Goal: Task Accomplishment & Management: Complete application form

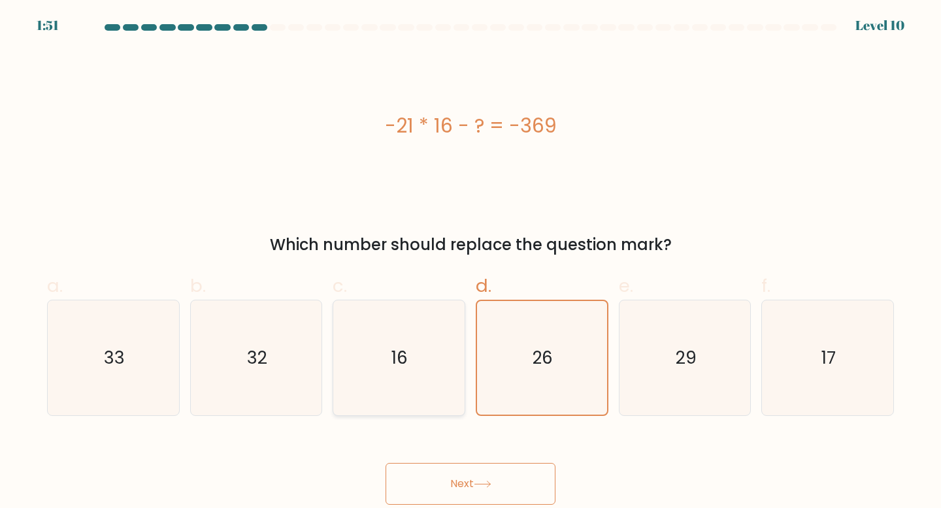
click at [416, 369] on icon "16" at bounding box center [399, 359] width 116 height 116
click at [470, 263] on input "c. 16" at bounding box center [470, 258] width 1 height 8
radio input "true"
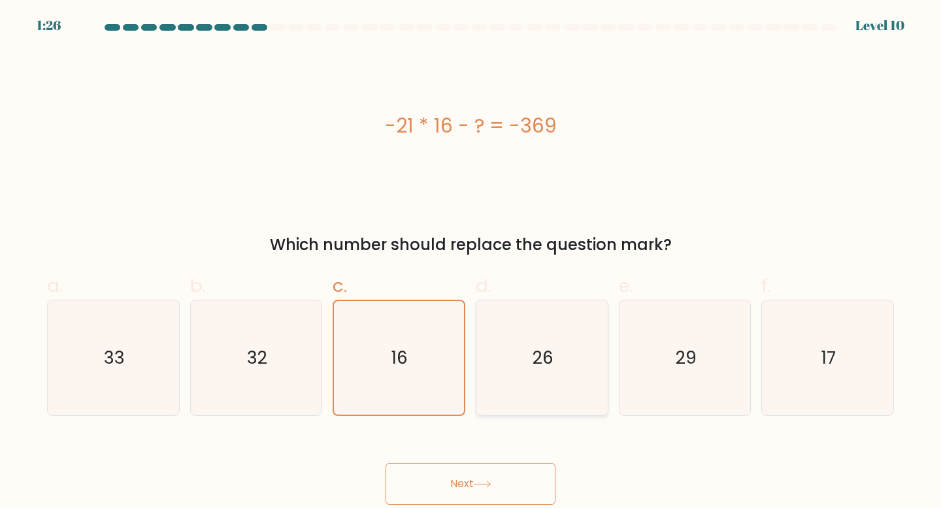
click at [576, 393] on icon "26" at bounding box center [542, 359] width 116 height 116
click at [471, 263] on input "d. 26" at bounding box center [470, 258] width 1 height 8
radio input "true"
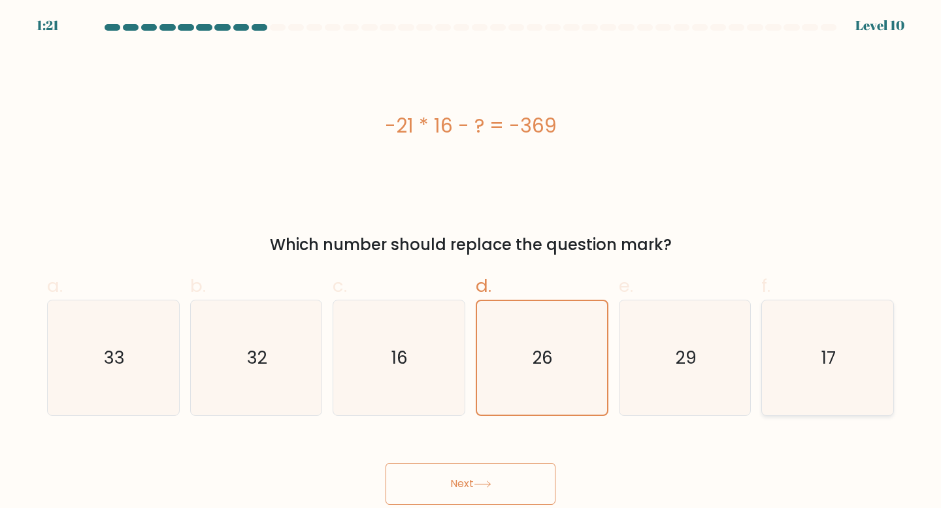
click at [816, 365] on icon "17" at bounding box center [828, 359] width 116 height 116
click at [471, 263] on input "f. 17" at bounding box center [470, 258] width 1 height 8
radio input "true"
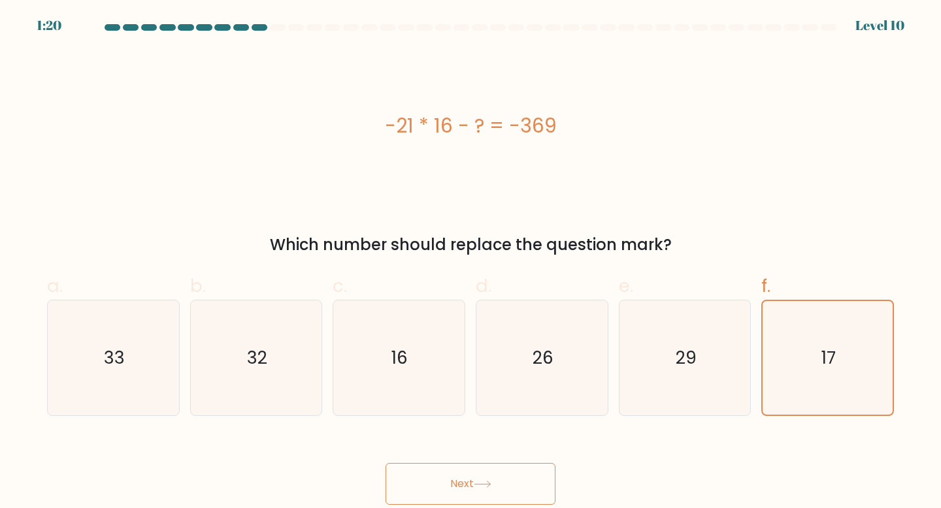
click at [493, 476] on button "Next" at bounding box center [470, 484] width 170 height 42
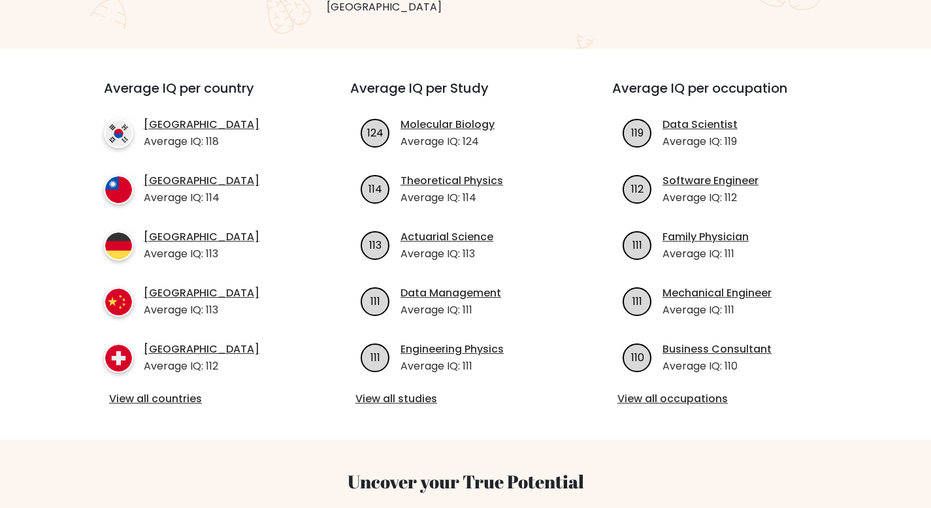
scroll to position [428, 0]
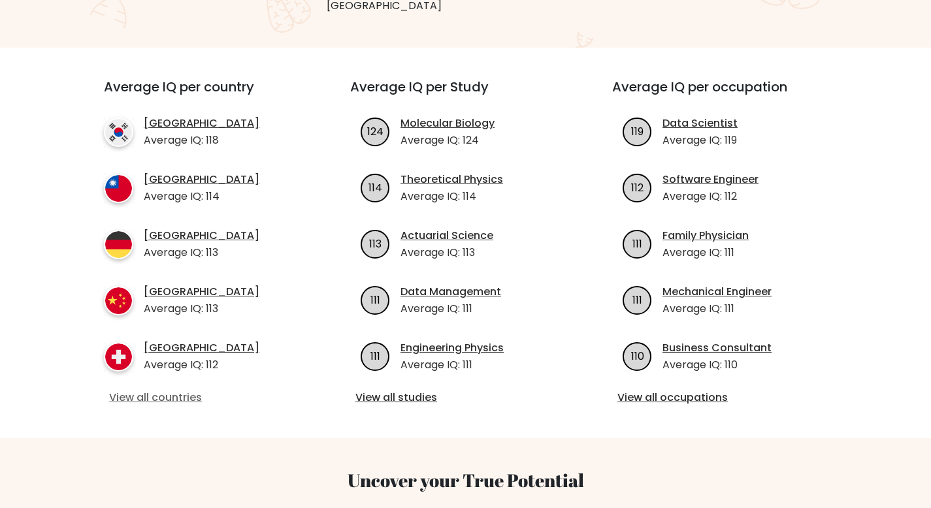
click at [176, 390] on link "View all countries" at bounding box center [203, 398] width 189 height 16
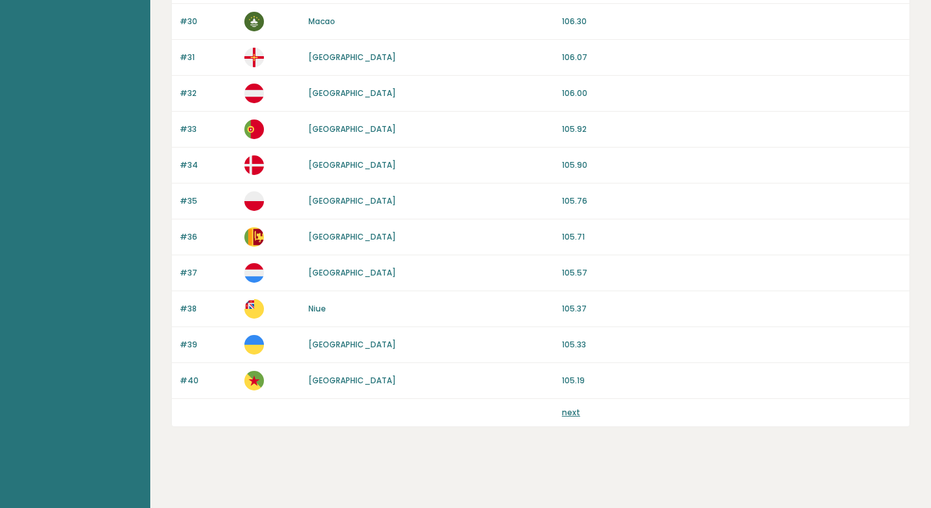
scroll to position [1188, 0]
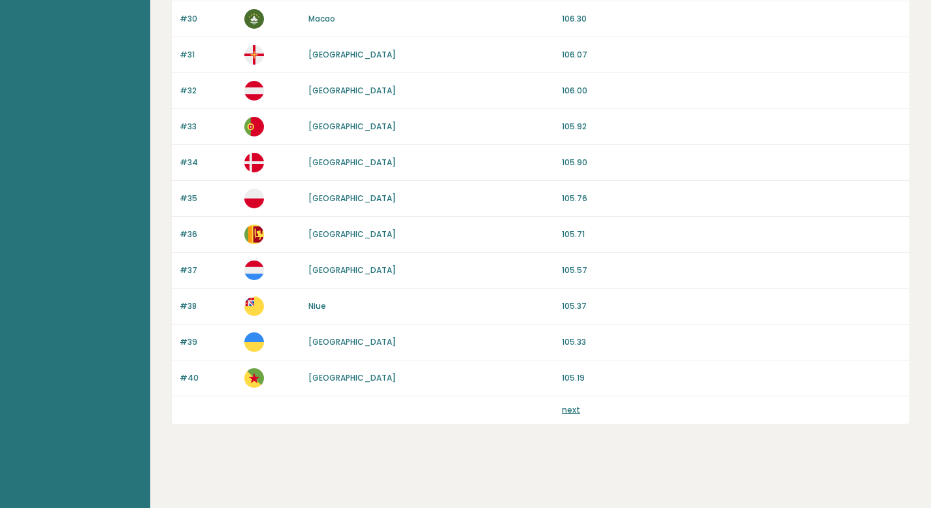
click at [563, 404] on link "next" at bounding box center [571, 409] width 18 height 11
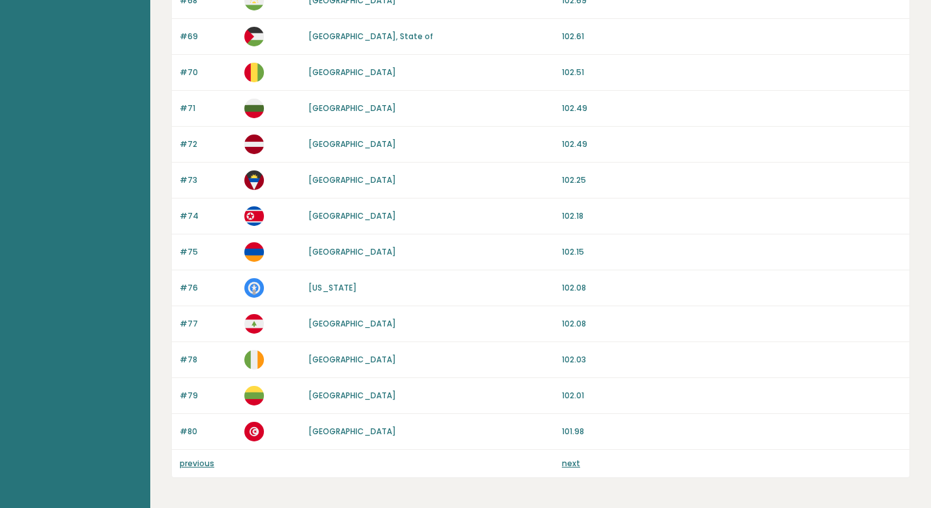
scroll to position [1154, 0]
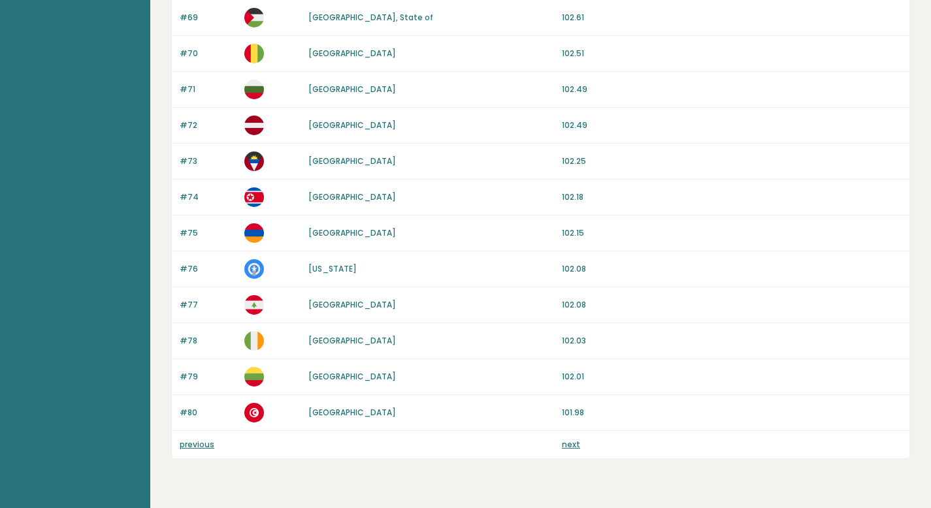
click at [571, 446] on link "next" at bounding box center [571, 444] width 18 height 11
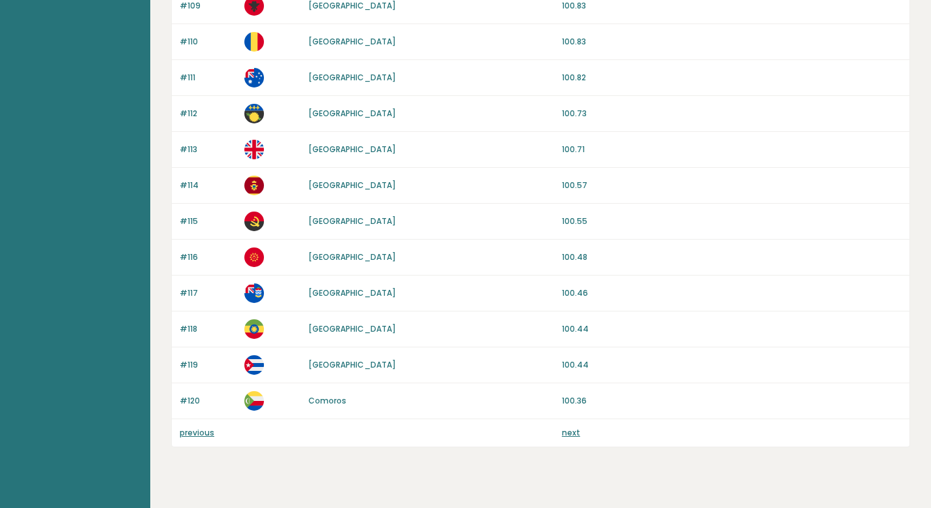
scroll to position [1188, 0]
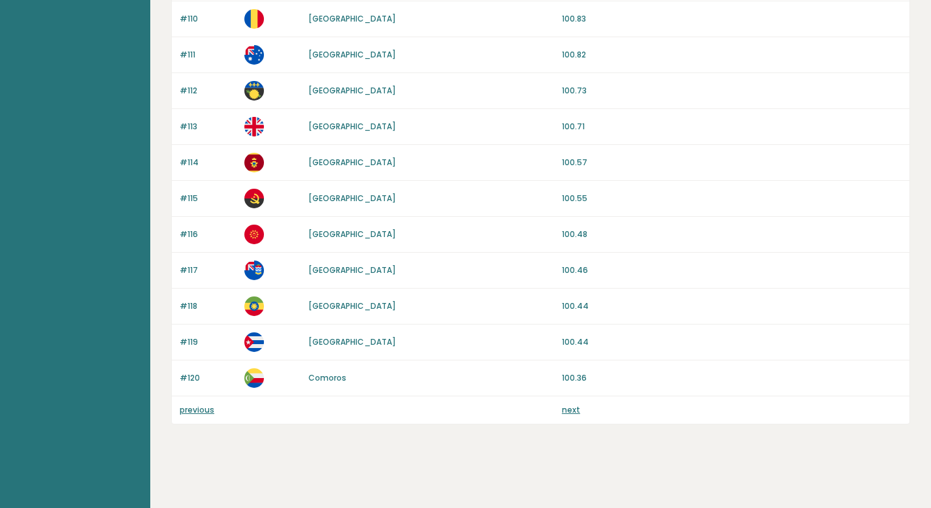
click at [572, 405] on link "next" at bounding box center [571, 409] width 18 height 11
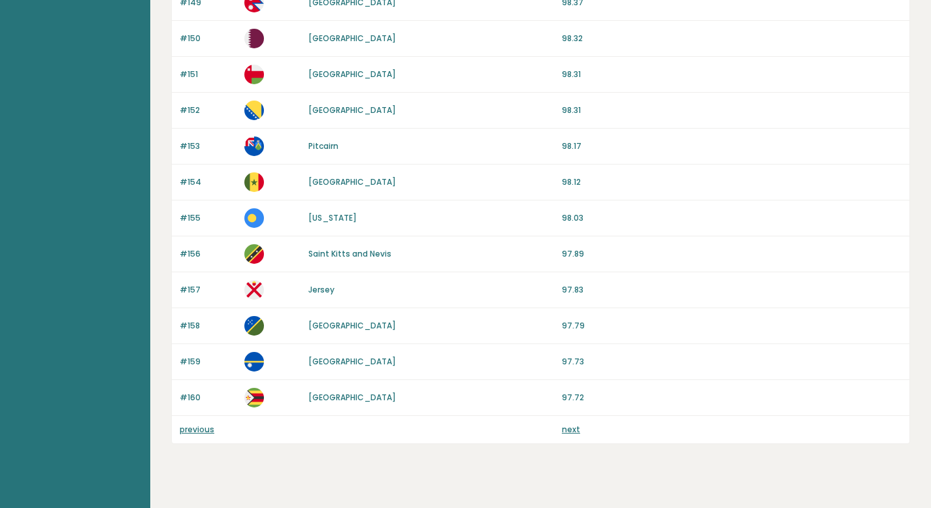
scroll to position [1188, 0]
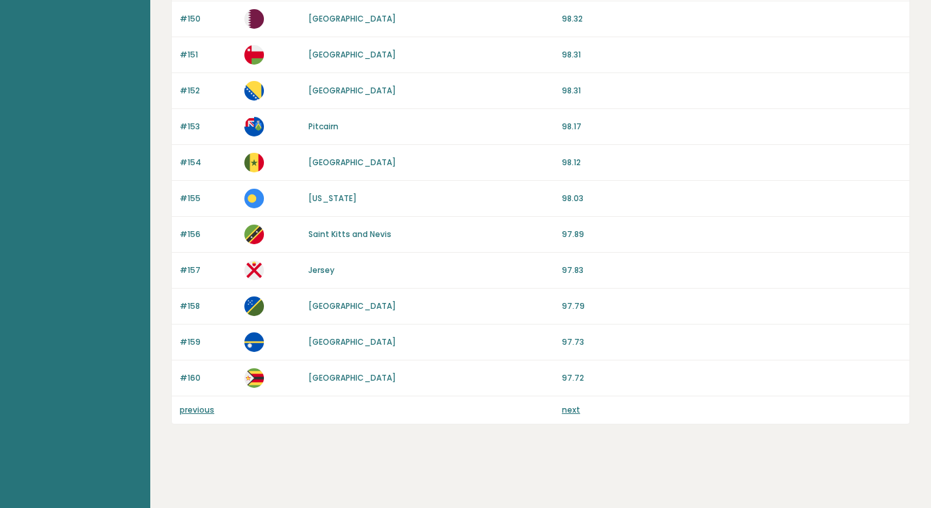
click at [570, 410] on link "next" at bounding box center [571, 409] width 18 height 11
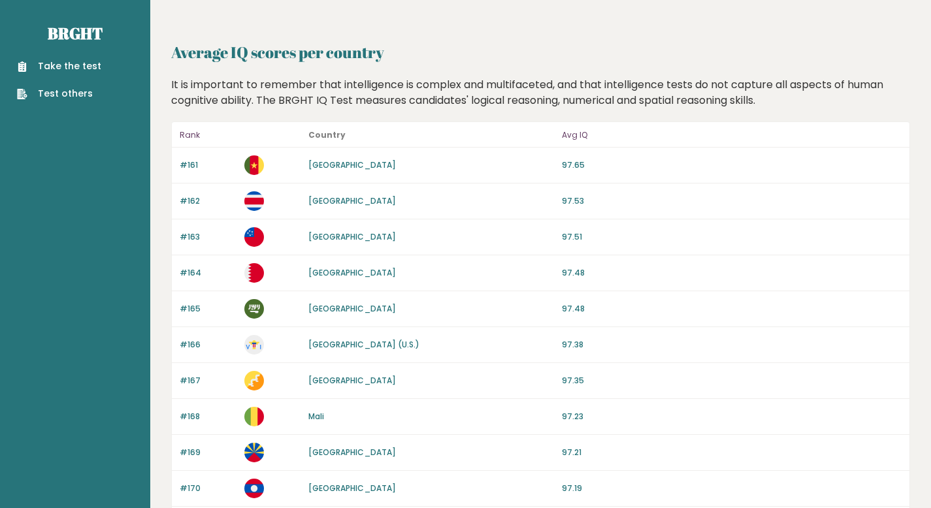
click at [64, 68] on link "Take the test" at bounding box center [59, 66] width 84 height 14
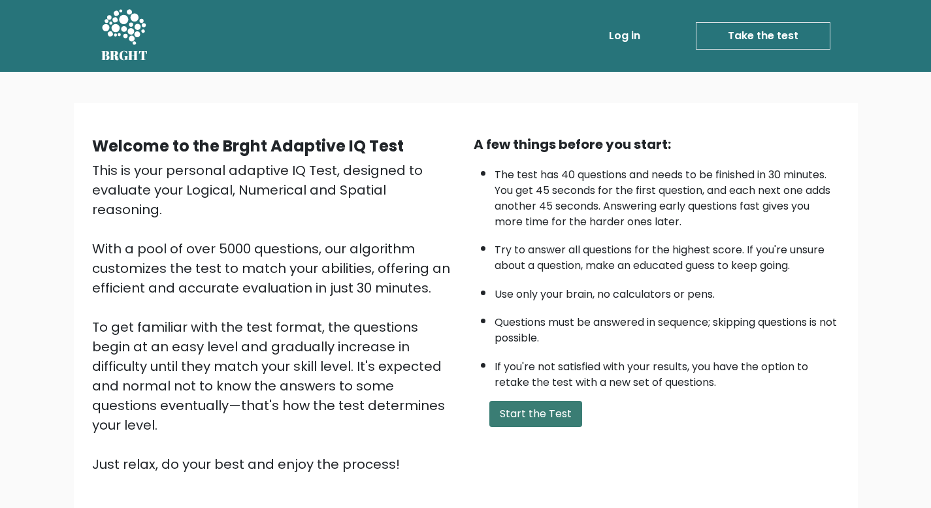
click at [512, 418] on button "Start the Test" at bounding box center [535, 414] width 93 height 26
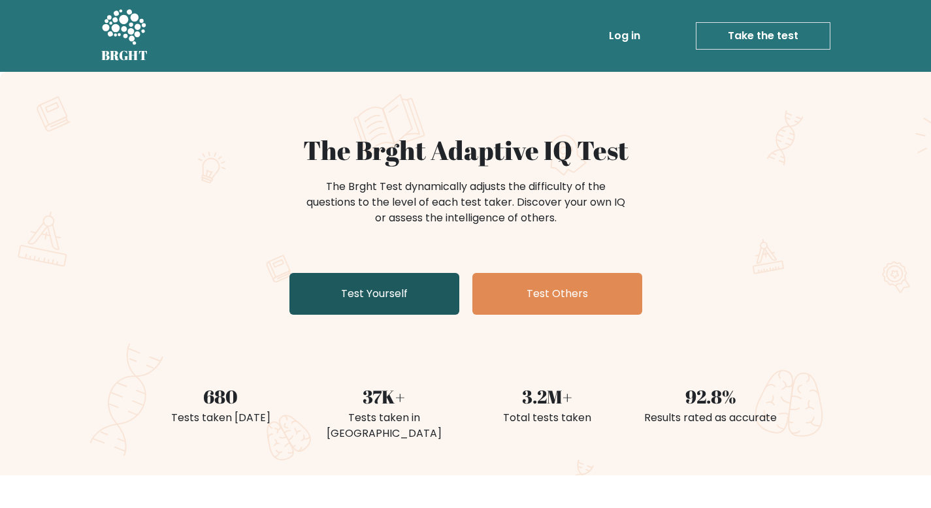
click at [434, 303] on link "Test Yourself" at bounding box center [374, 294] width 170 height 42
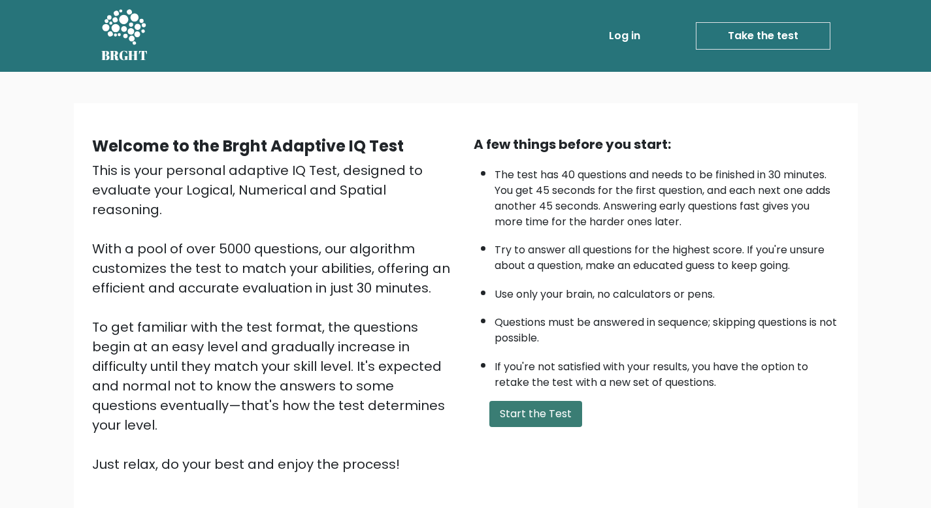
click at [514, 417] on button "Start the Test" at bounding box center [535, 414] width 93 height 26
click at [538, 406] on button "Start the Test" at bounding box center [535, 414] width 93 height 26
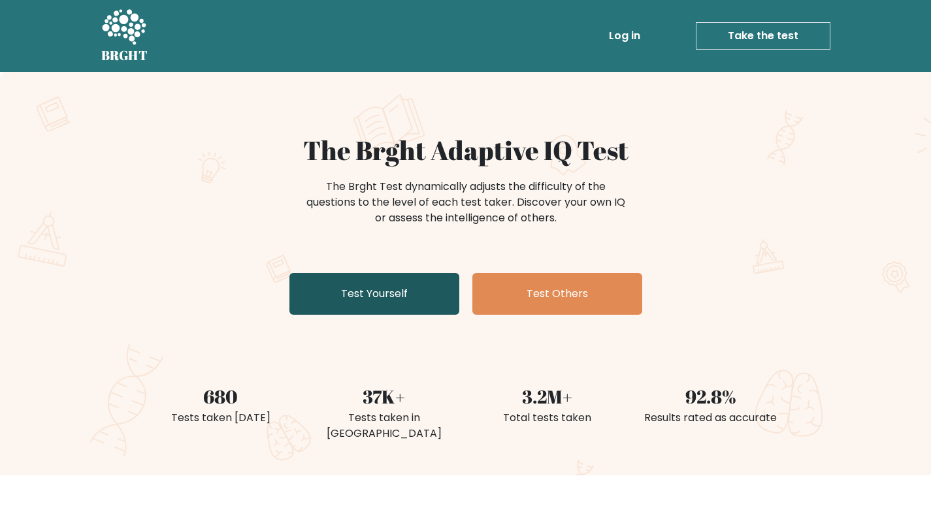
click at [404, 295] on link "Test Yourself" at bounding box center [374, 294] width 170 height 42
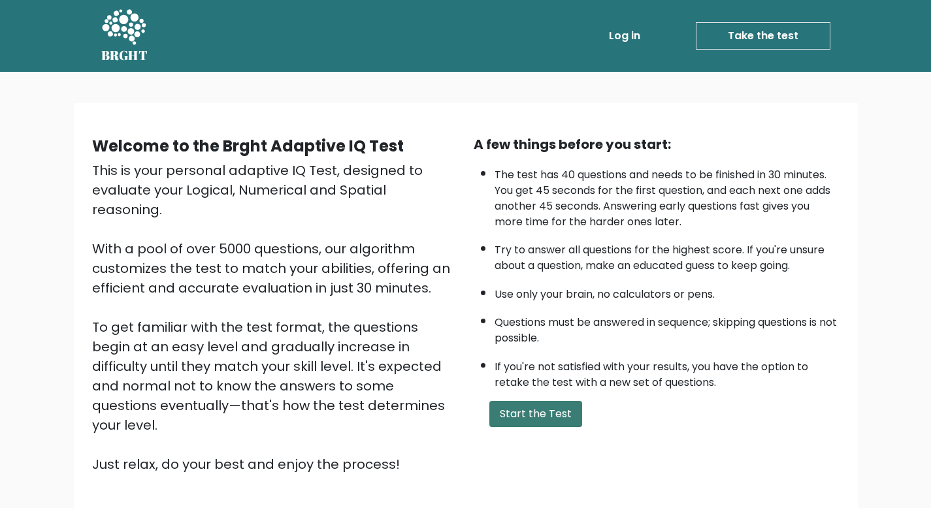
click at [543, 401] on button "Start the Test" at bounding box center [535, 414] width 93 height 26
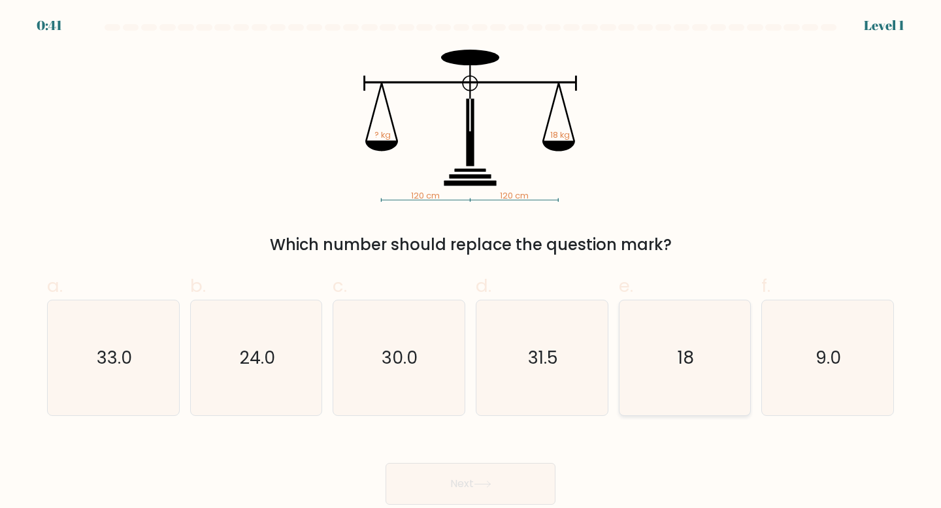
click at [704, 381] on icon "18" at bounding box center [685, 359] width 116 height 116
click at [471, 263] on input "e. 18" at bounding box center [470, 258] width 1 height 8
radio input "true"
click at [529, 479] on button "Next" at bounding box center [470, 484] width 170 height 42
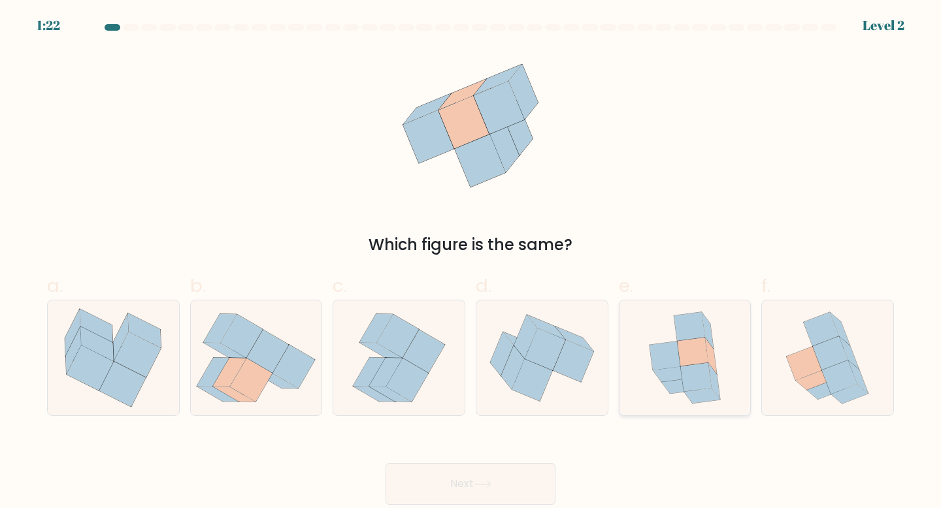
click at [726, 371] on icon at bounding box center [685, 359] width 95 height 116
click at [471, 263] on input "e." at bounding box center [470, 258] width 1 height 8
radio input "true"
click at [531, 480] on button "Next" at bounding box center [470, 484] width 170 height 42
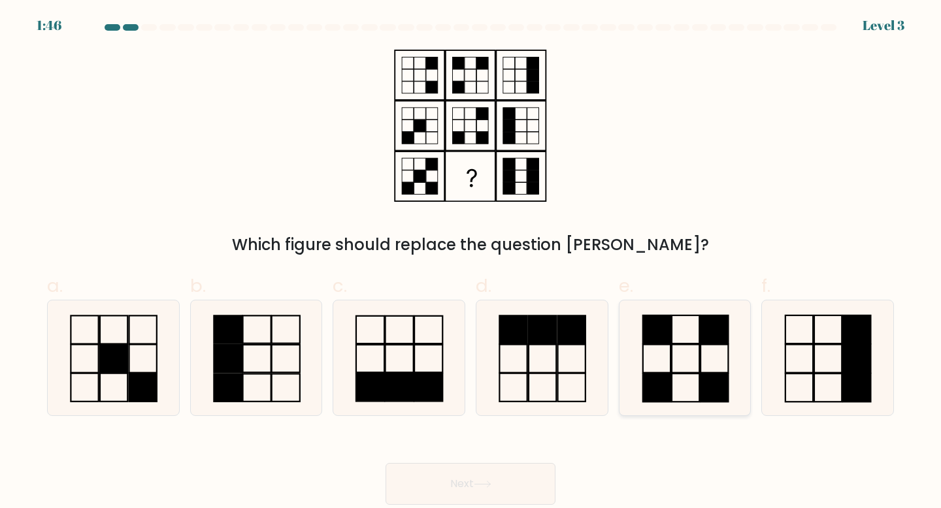
click at [662, 361] on icon at bounding box center [685, 359] width 116 height 116
click at [471, 263] on input "e." at bounding box center [470, 258] width 1 height 8
radio input "true"
click at [519, 481] on button "Next" at bounding box center [470, 484] width 170 height 42
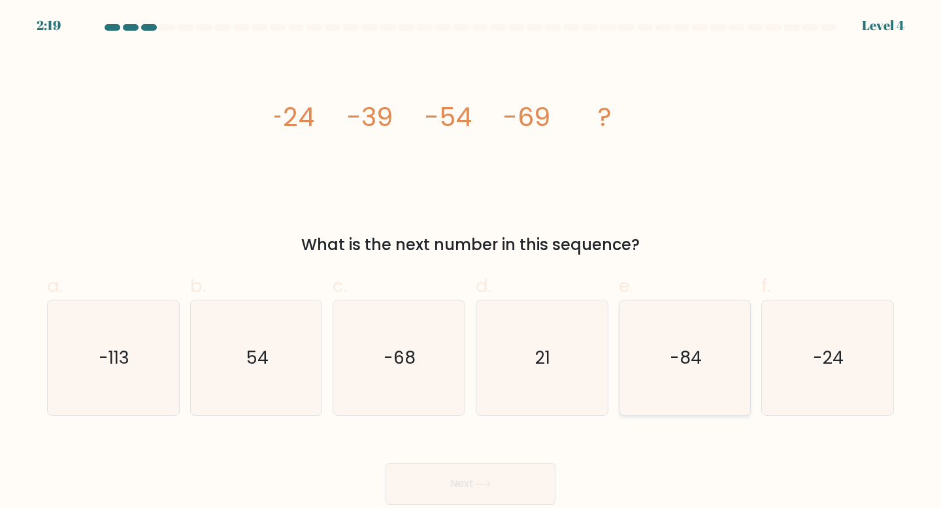
click at [700, 381] on icon "-84" at bounding box center [685, 359] width 116 height 116
click at [471, 263] on input "e. -84" at bounding box center [470, 258] width 1 height 8
radio input "true"
click at [465, 488] on button "Next" at bounding box center [470, 484] width 170 height 42
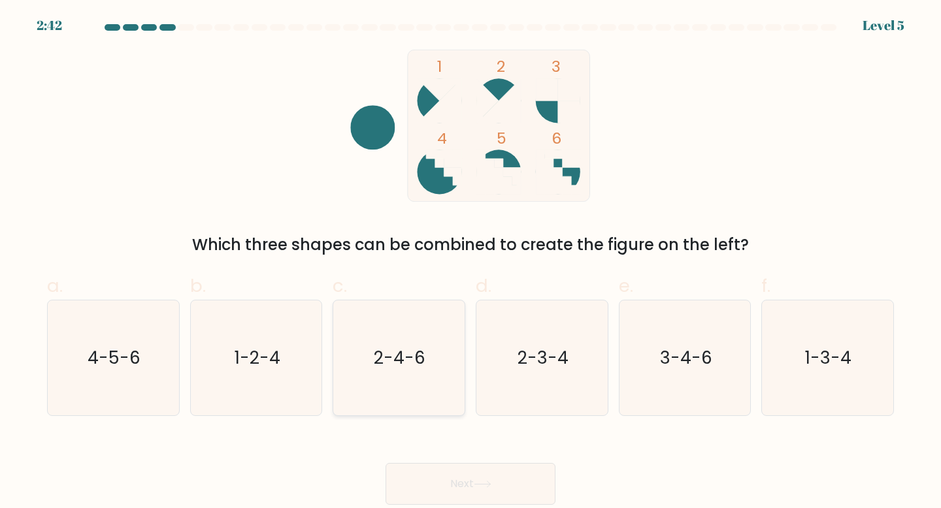
click at [376, 349] on text "2-4-6" at bounding box center [400, 358] width 52 height 24
click at [470, 263] on input "c. 2-4-6" at bounding box center [470, 258] width 1 height 8
radio input "true"
click at [486, 491] on button "Next" at bounding box center [470, 484] width 170 height 42
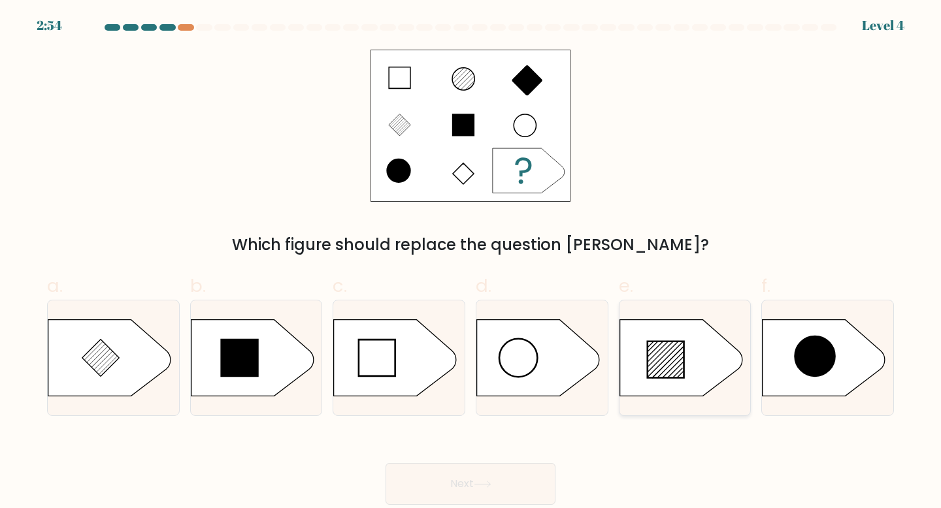
click at [654, 374] on icon at bounding box center [665, 360] width 37 height 37
click at [471, 263] on input "e." at bounding box center [470, 258] width 1 height 8
radio input "true"
click at [465, 474] on button "Next" at bounding box center [470, 484] width 170 height 42
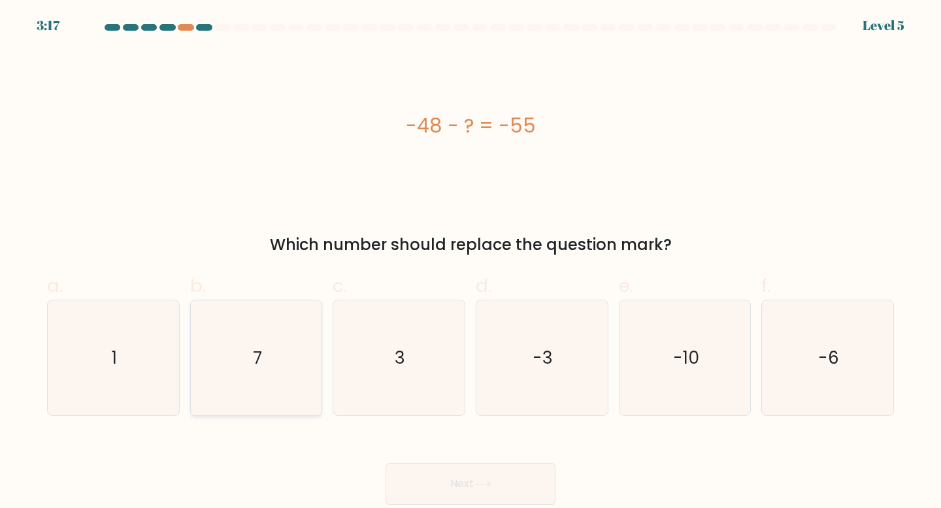
click at [270, 337] on icon "7" at bounding box center [257, 359] width 116 height 116
click at [470, 263] on input "b. 7" at bounding box center [470, 258] width 1 height 8
radio input "true"
click at [474, 471] on button "Next" at bounding box center [470, 484] width 170 height 42
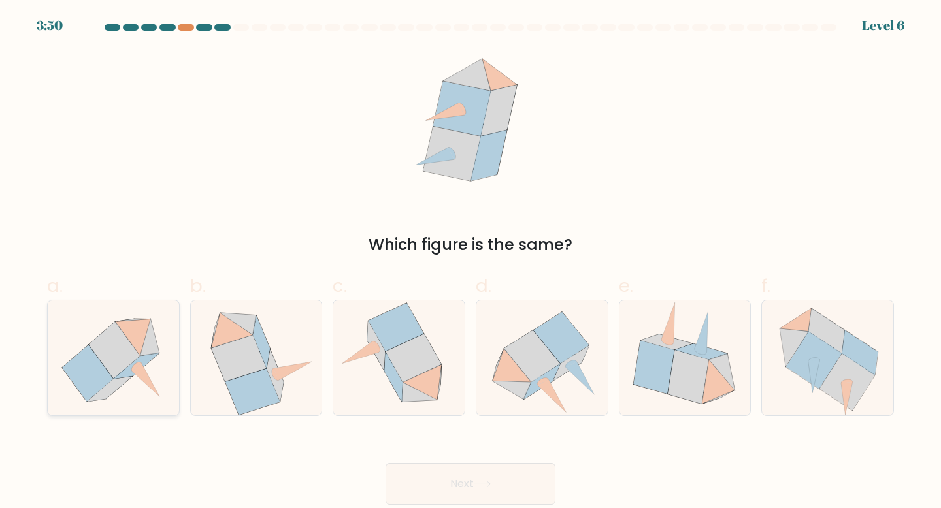
click at [137, 368] on icon at bounding box center [145, 380] width 27 height 34
click at [470, 263] on input "a." at bounding box center [470, 258] width 1 height 8
radio input "true"
click at [484, 483] on icon at bounding box center [483, 484] width 18 height 7
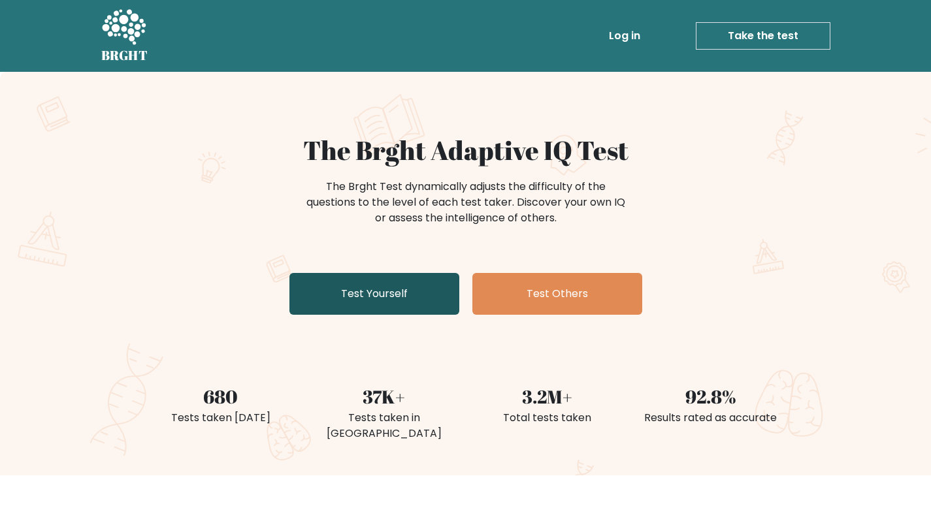
click at [423, 293] on link "Test Yourself" at bounding box center [374, 294] width 170 height 42
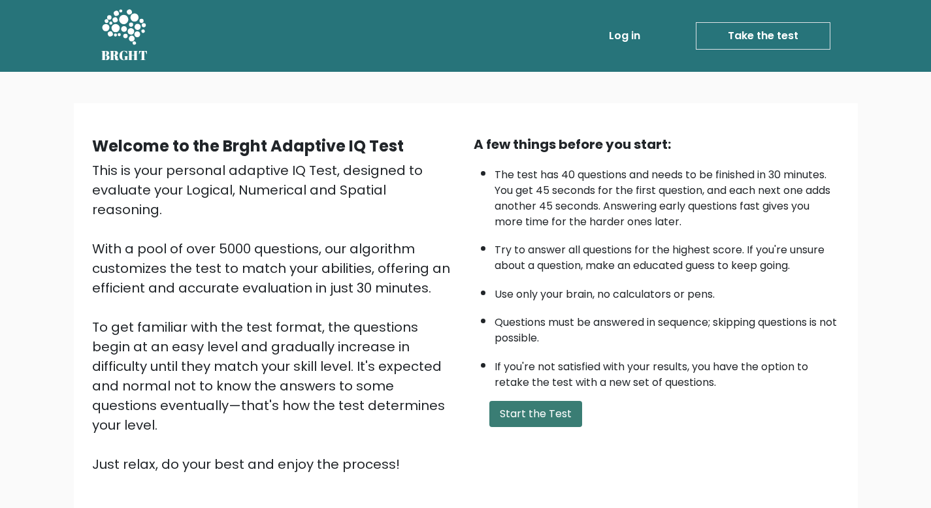
click at [513, 410] on button "Start the Test" at bounding box center [535, 414] width 93 height 26
